Goal: Task Accomplishment & Management: Complete application form

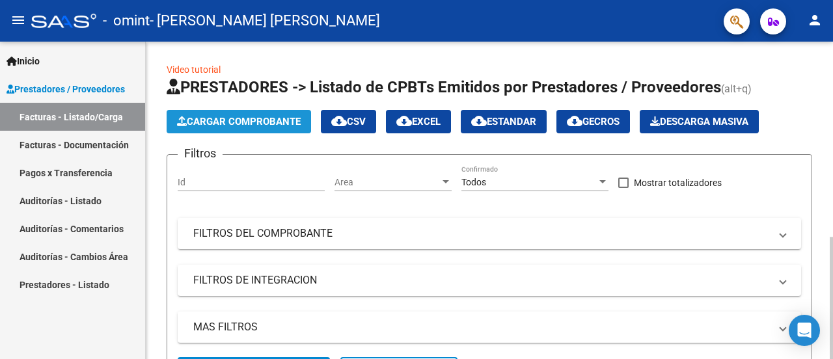
click at [202, 119] on span "Cargar Comprobante" at bounding box center [239, 122] width 124 height 12
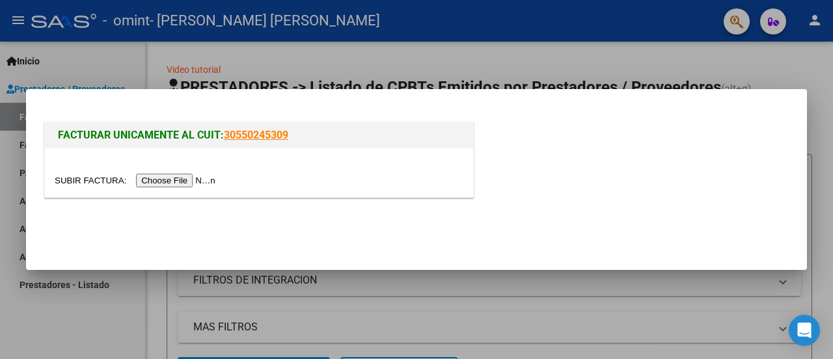
click at [171, 182] on input "file" at bounding box center [137, 181] width 165 height 14
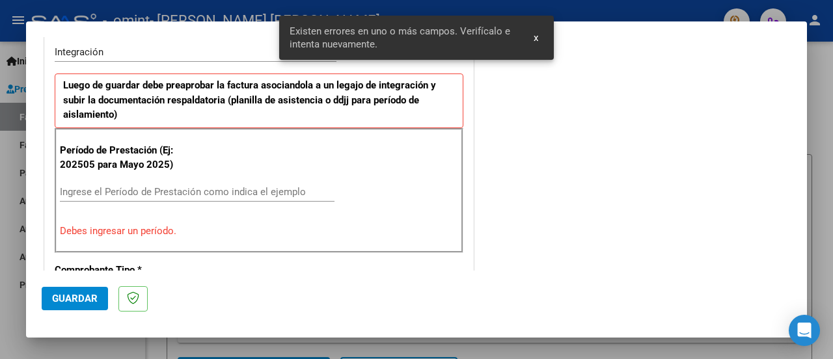
scroll to position [351, 0]
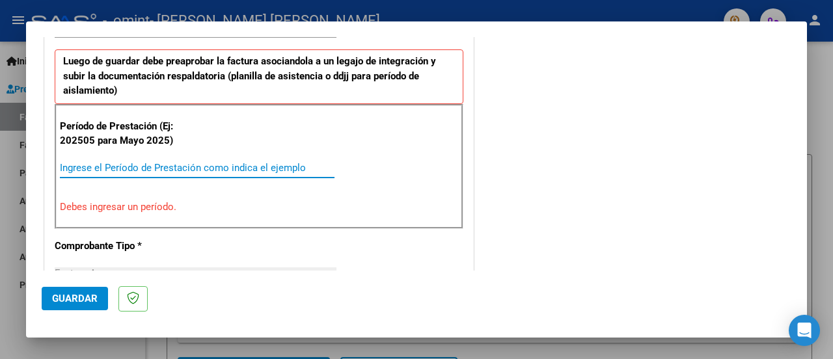
click at [167, 166] on input "Ingrese el Período de Prestación como indica el ejemplo" at bounding box center [197, 168] width 275 height 12
click at [168, 166] on input "Ingrese el Período de Prestación como indica el ejemplo" at bounding box center [197, 168] width 275 height 12
click at [147, 171] on input "Ingrese el Período de Prestación como indica el ejemplo" at bounding box center [197, 168] width 275 height 12
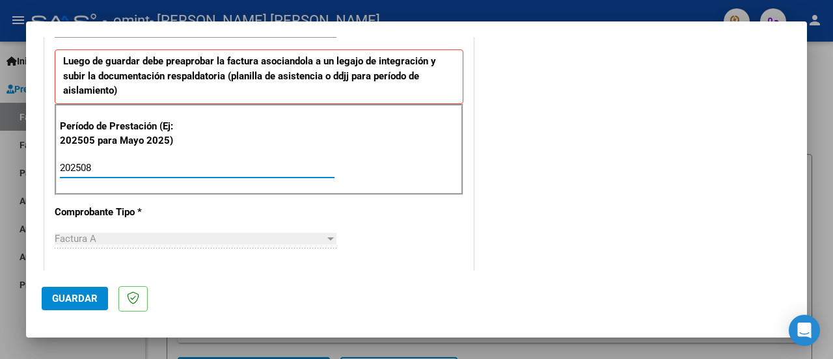
type input "202508"
click at [53, 299] on span "Guardar" at bounding box center [75, 299] width 46 height 12
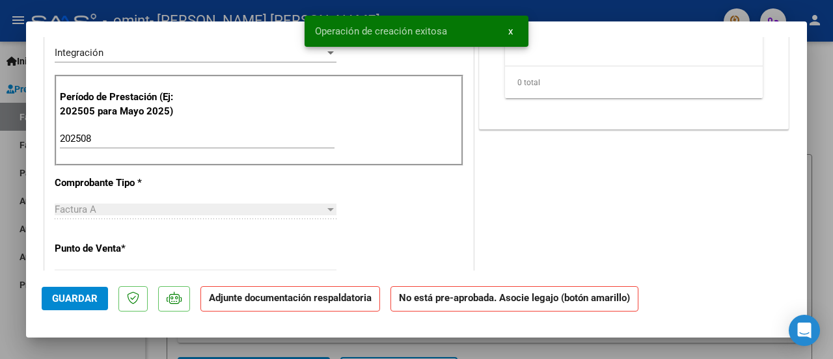
scroll to position [0, 0]
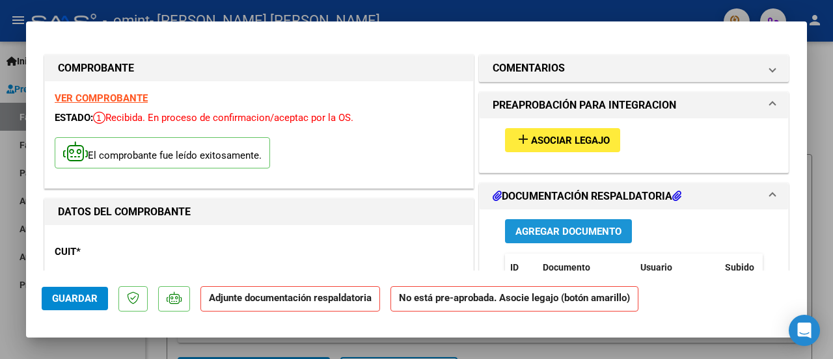
click at [579, 239] on button "Agregar Documento" at bounding box center [568, 231] width 127 height 24
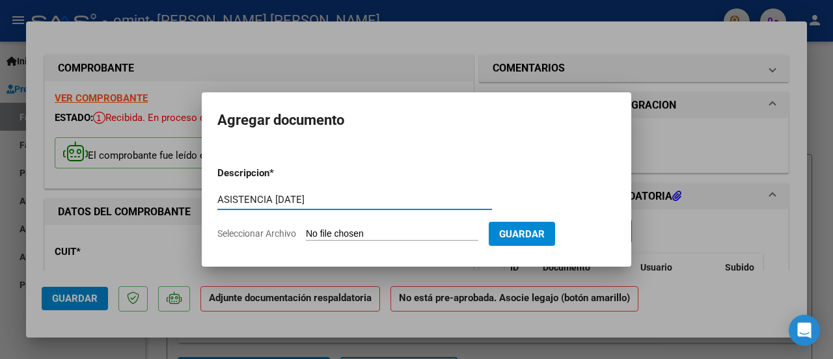
type input "ASISTENCIA [DATE]"
click at [444, 227] on form "Descripcion * ASISTENCIA [DATE] Escriba aquí una descripcion Seleccionar Archiv…" at bounding box center [416, 203] width 398 height 95
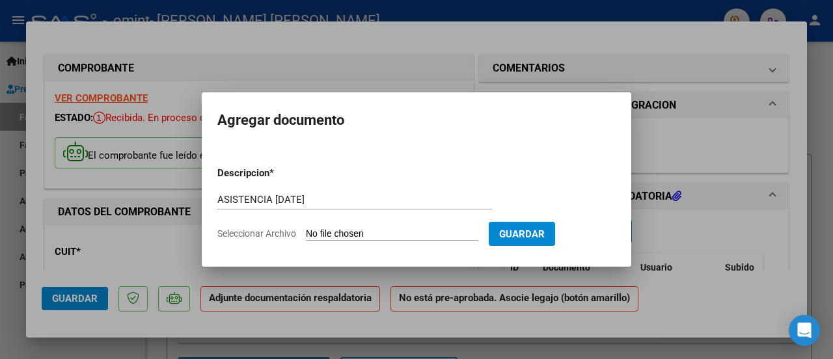
click at [349, 230] on input "Seleccionar Archivo" at bounding box center [392, 234] width 172 height 12
type input "C:\fakepath\ASISTENCIA INTEGRACION 825.jpg"
click at [318, 233] on input "Seleccionar Archivo" at bounding box center [392, 234] width 172 height 12
type input "C:\fakepath\ASISTENCIA INTEGRACION 825.jpg"
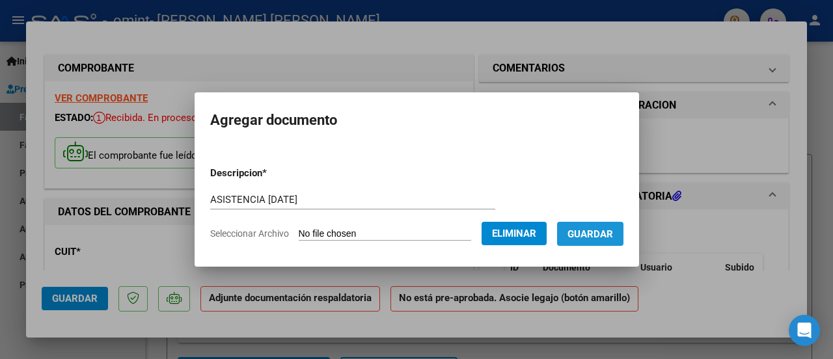
click at [591, 245] on button "Guardar" at bounding box center [590, 234] width 66 height 24
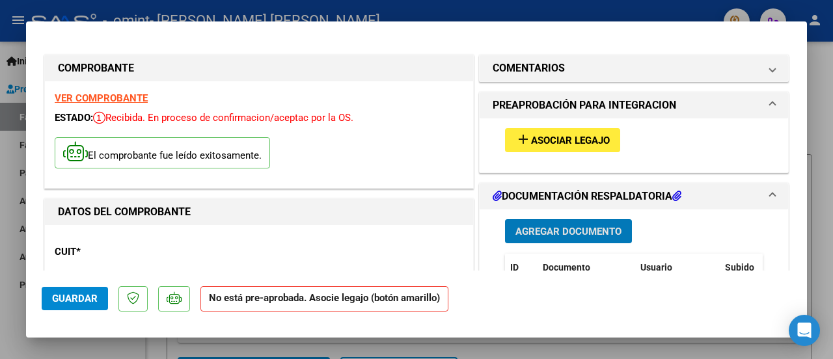
click at [68, 296] on span "Guardar" at bounding box center [75, 299] width 46 height 12
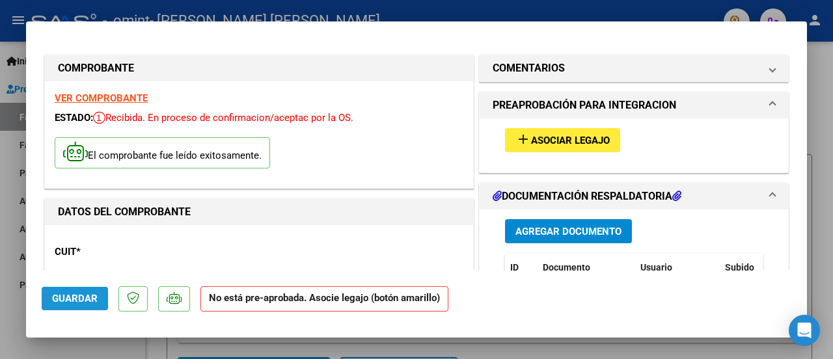
click at [59, 300] on span "Guardar" at bounding box center [75, 299] width 46 height 12
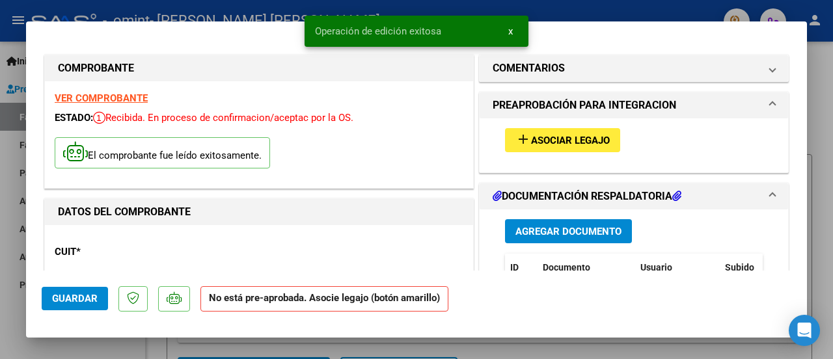
click at [105, 8] on div at bounding box center [416, 179] width 833 height 359
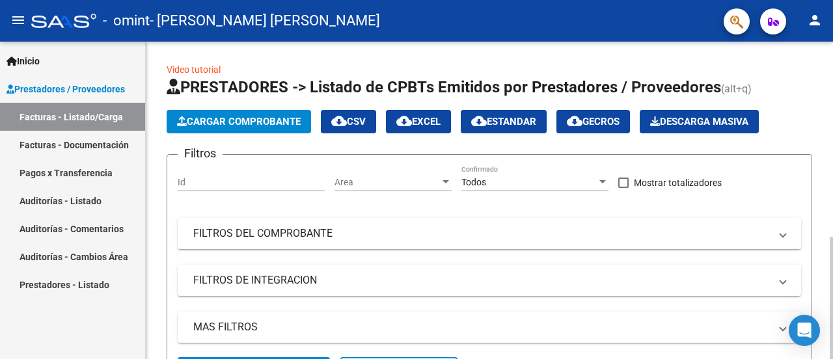
click at [251, 114] on button "Cargar Comprobante" at bounding box center [239, 121] width 144 height 23
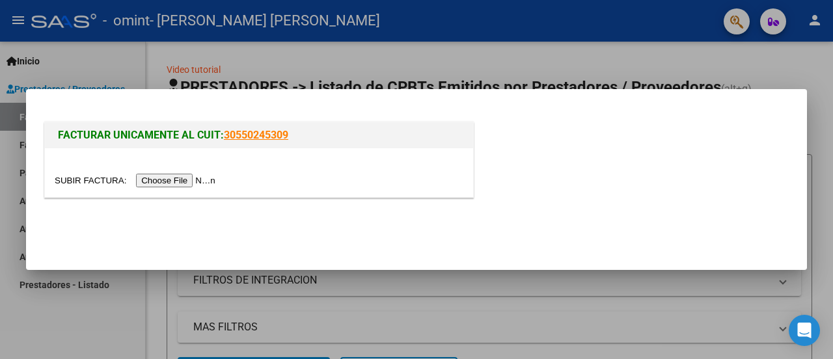
click at [180, 176] on input "file" at bounding box center [137, 181] width 165 height 14
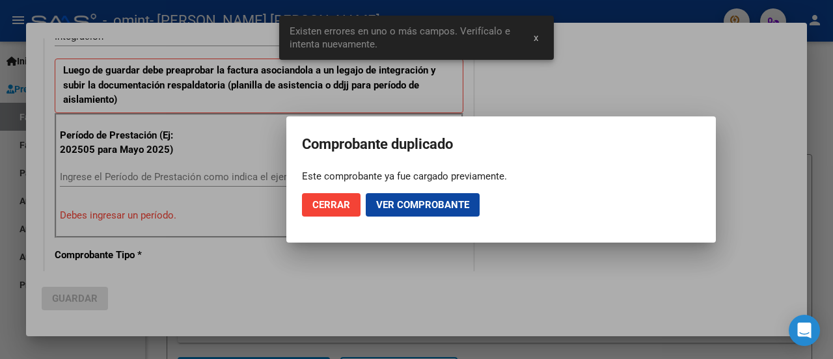
scroll to position [359, 0]
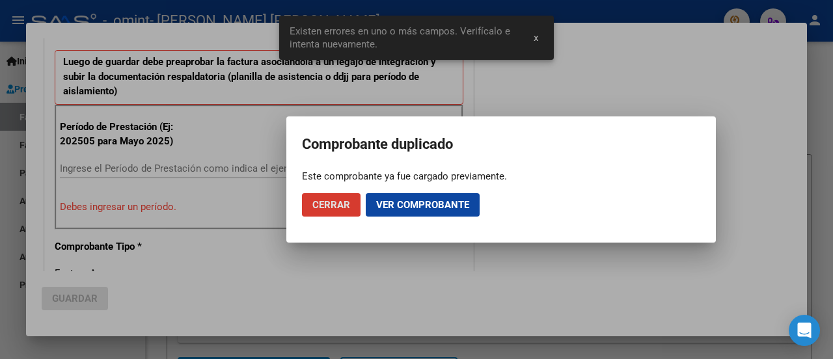
click at [309, 212] on button "Cerrar" at bounding box center [331, 204] width 59 height 23
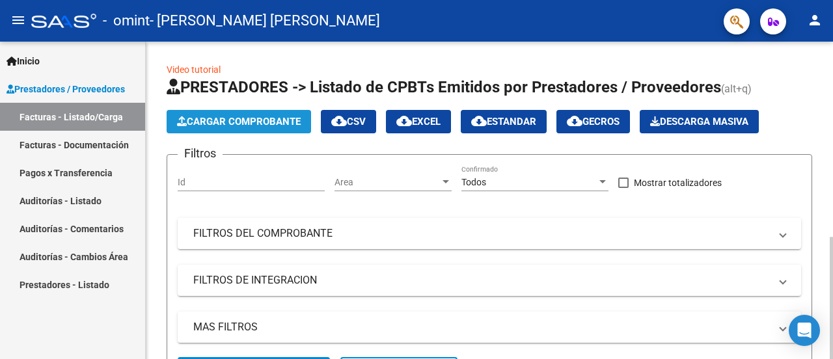
click at [208, 120] on span "Cargar Comprobante" at bounding box center [239, 122] width 124 height 12
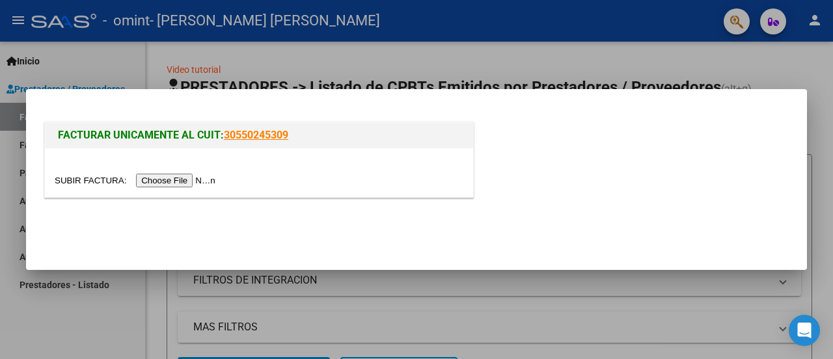
click at [185, 178] on input "file" at bounding box center [137, 181] width 165 height 14
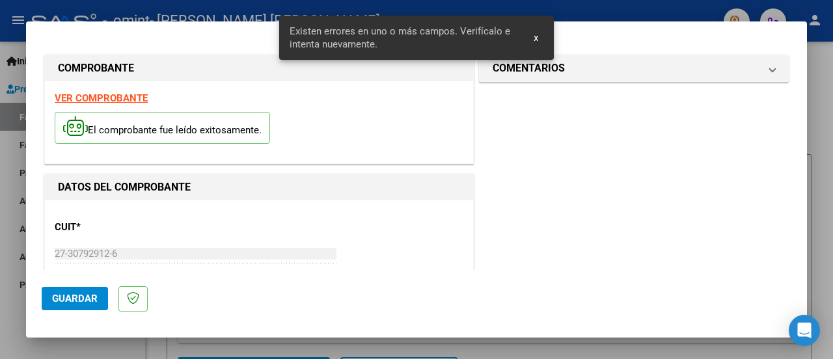
scroll to position [351, 0]
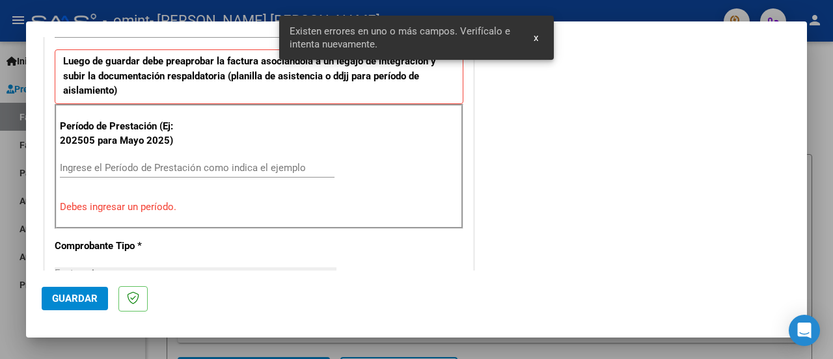
click at [128, 168] on input "Ingrese el Período de Prestación como indica el ejemplo" at bounding box center [197, 168] width 275 height 12
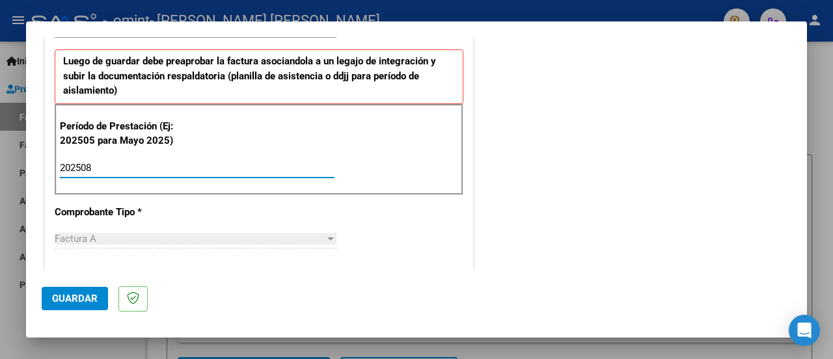
type input "202508"
click at [77, 302] on span "Guardar" at bounding box center [75, 299] width 46 height 12
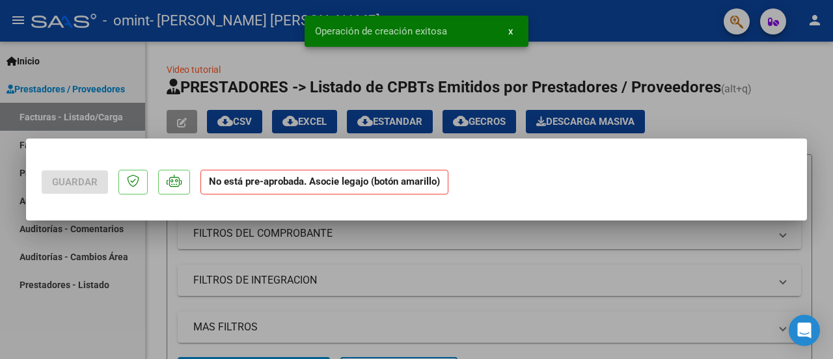
scroll to position [0, 0]
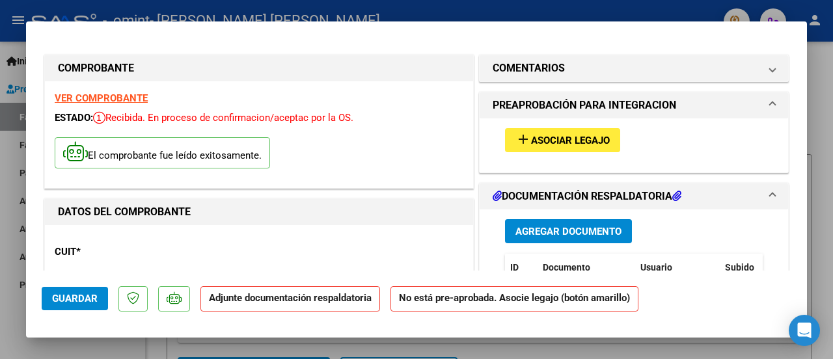
click at [573, 238] on button "Agregar Documento" at bounding box center [568, 231] width 127 height 24
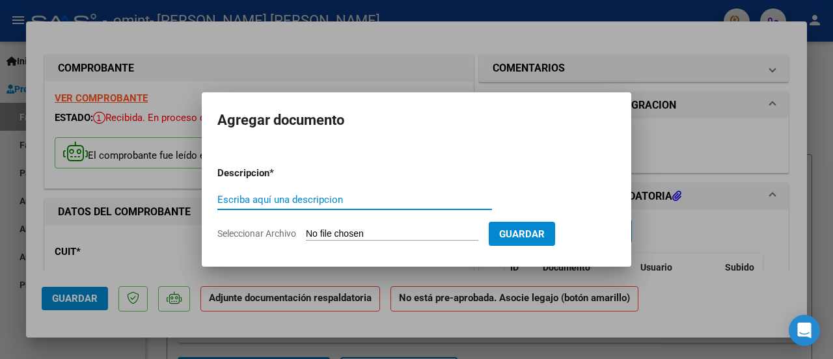
click at [362, 236] on input "Seleccionar Archivo" at bounding box center [392, 234] width 172 height 12
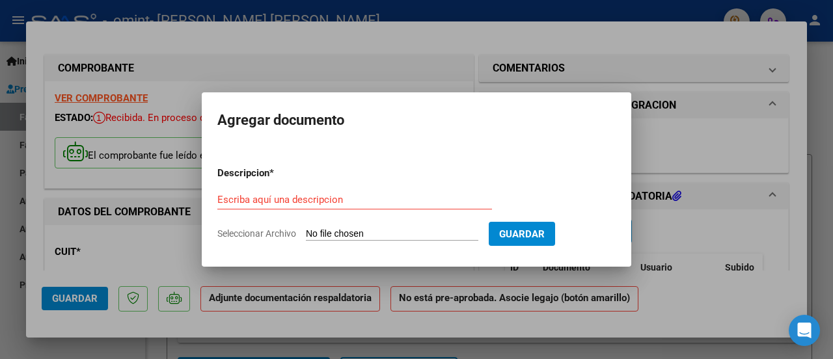
type input "C:\fakepath\ASISTENCIA PSP [DATE].jpg"
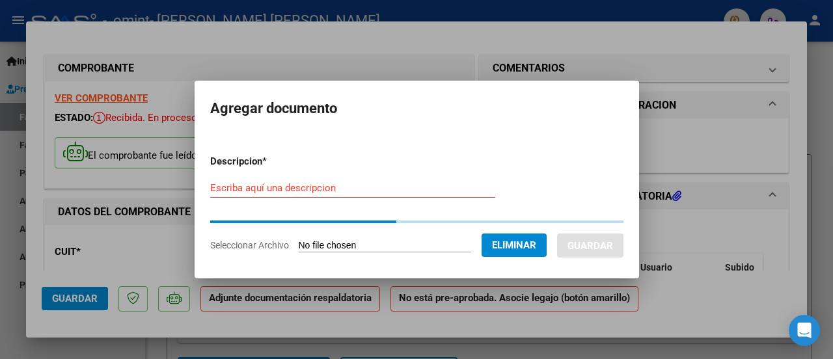
click at [305, 190] on input "Escriba aquí una descripcion" at bounding box center [352, 188] width 285 height 12
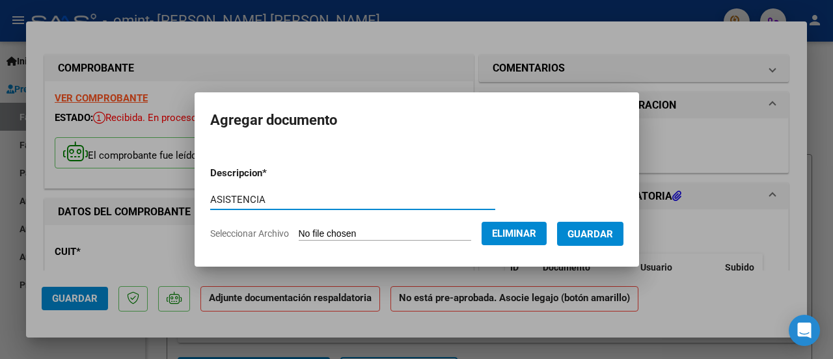
type input "ASISTENCIA"
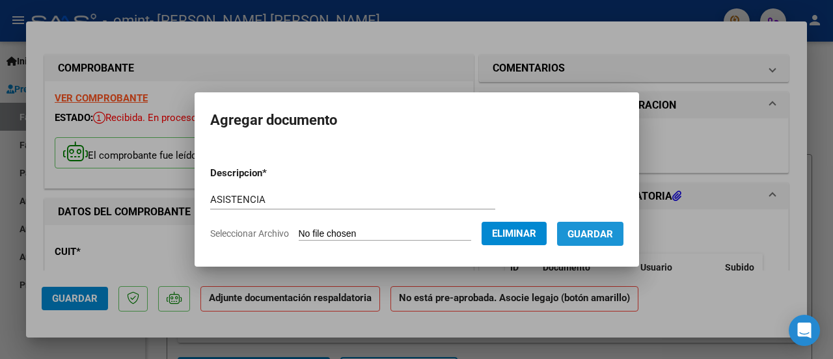
click at [582, 236] on span "Guardar" at bounding box center [590, 234] width 46 height 12
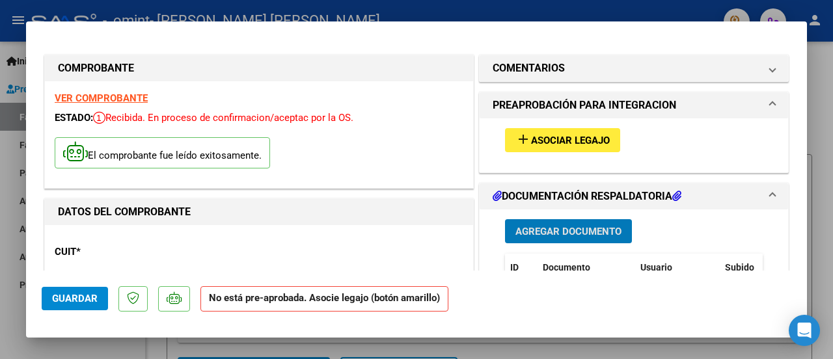
scroll to position [65, 0]
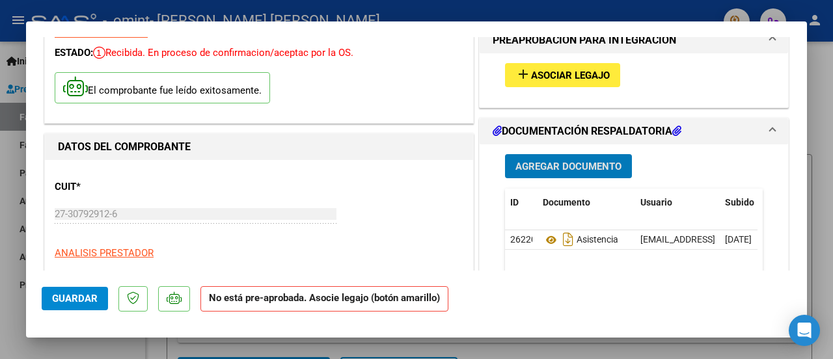
click at [75, 305] on span "Guardar" at bounding box center [75, 299] width 46 height 12
drag, startPoint x: 81, startPoint y: 292, endPoint x: 389, endPoint y: 262, distance: 309.3
click at [81, 294] on button "Guardar" at bounding box center [75, 298] width 66 height 23
click at [80, 294] on span "Guardar" at bounding box center [75, 299] width 46 height 12
